Goal: Information Seeking & Learning: Learn about a topic

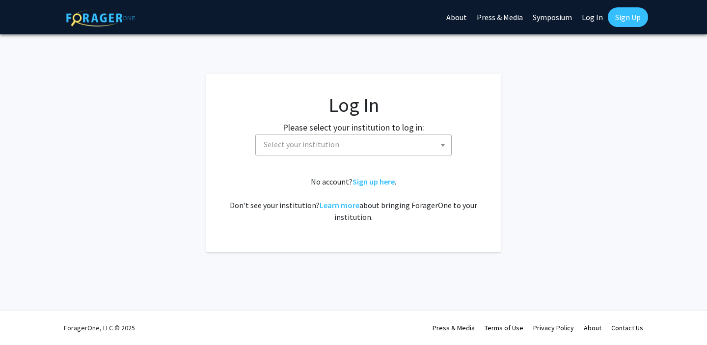
click at [594, 18] on link "Log In" at bounding box center [592, 17] width 31 height 34
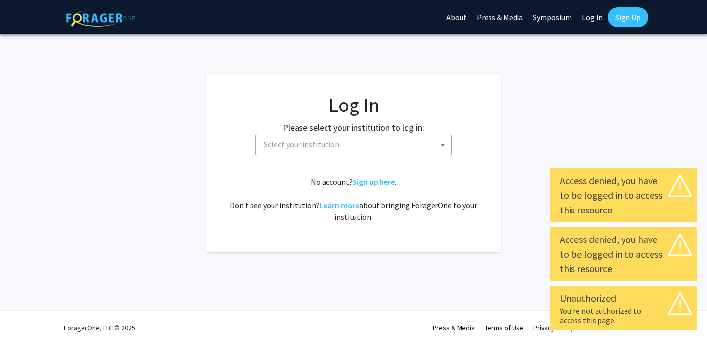
select select "34"
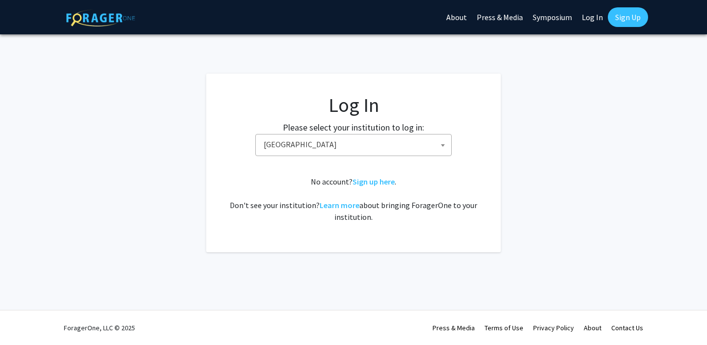
click at [591, 18] on link "Log In" at bounding box center [592, 17] width 31 height 34
click at [384, 148] on span "Baylor University" at bounding box center [356, 145] width 192 height 20
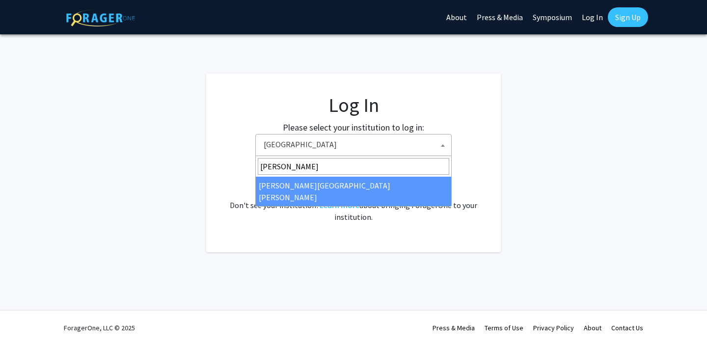
type input "johns"
select select "1"
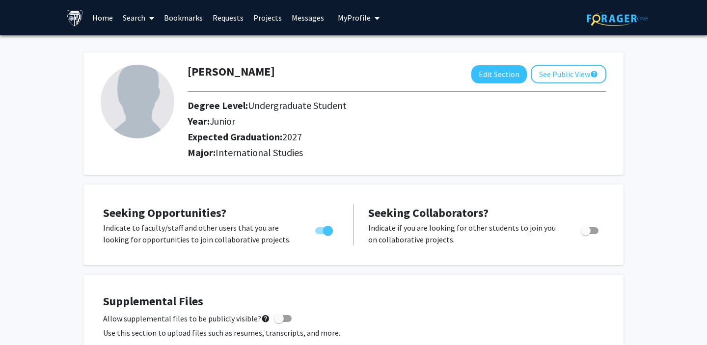
click at [146, 17] on span at bounding box center [149, 18] width 9 height 34
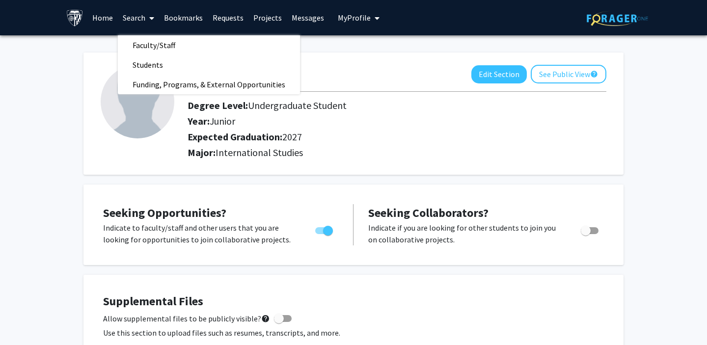
click at [112, 21] on link "Home" at bounding box center [102, 17] width 30 height 34
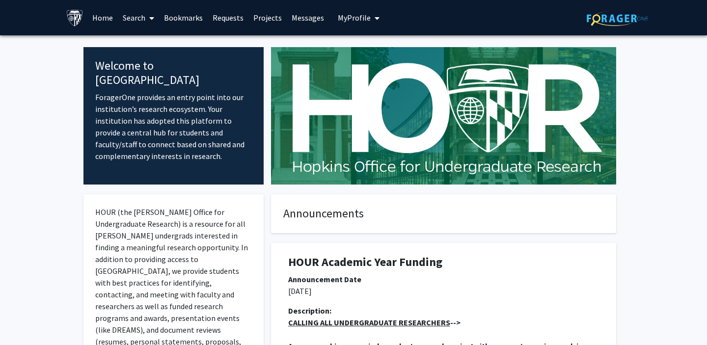
click at [137, 22] on link "Search" at bounding box center [138, 17] width 41 height 34
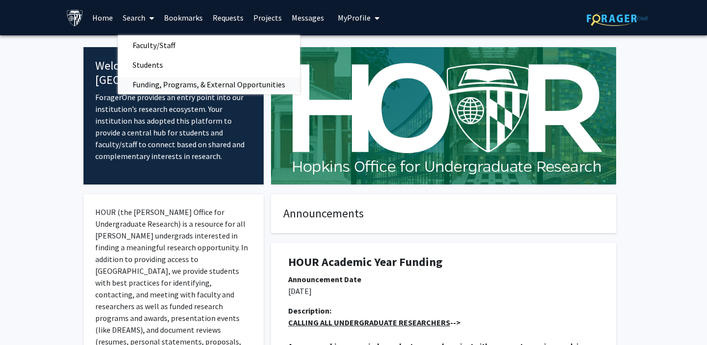
click at [150, 81] on span "Funding, Programs, & External Opportunities" at bounding box center [209, 85] width 182 height 20
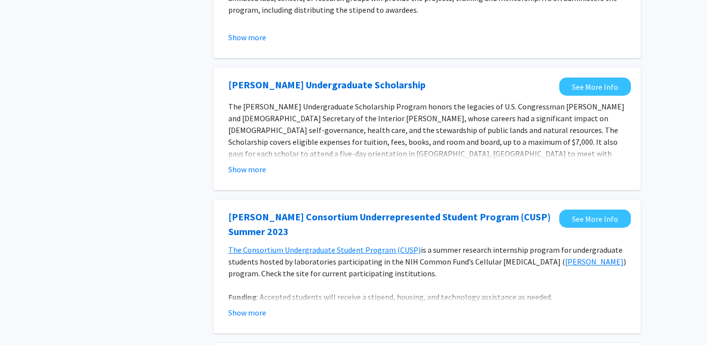
scroll to position [225, 0]
